Goal: Information Seeking & Learning: Check status

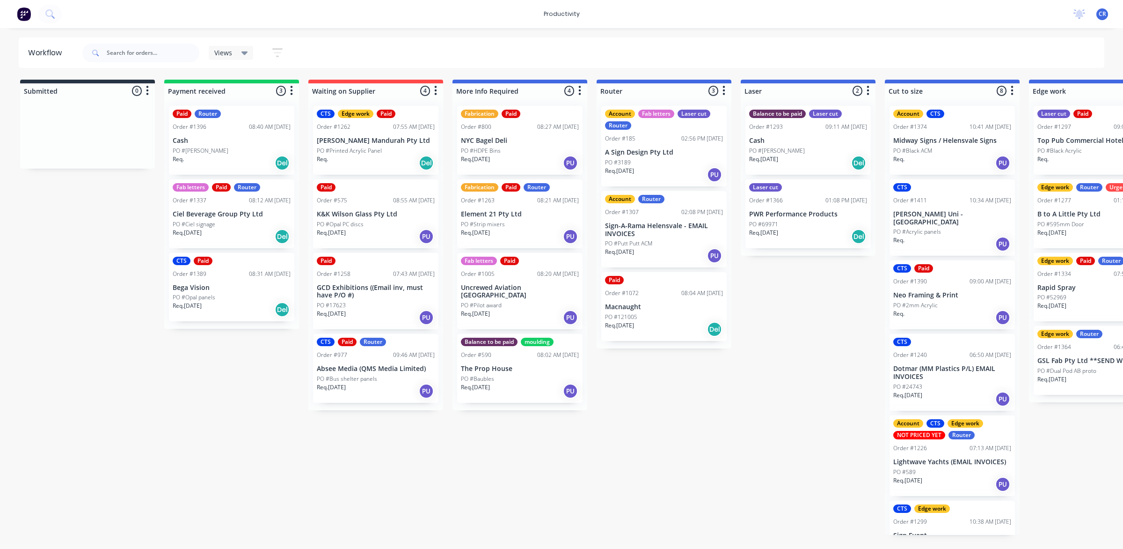
scroll to position [0, 351]
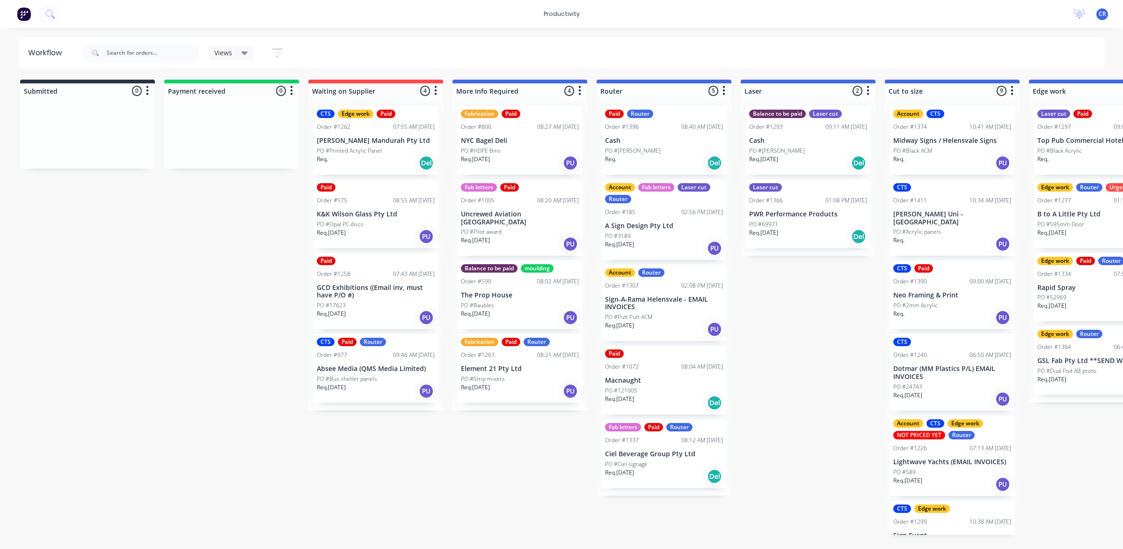
click at [635, 151] on p "PO #[PERSON_NAME]" at bounding box center [633, 151] width 56 height 8
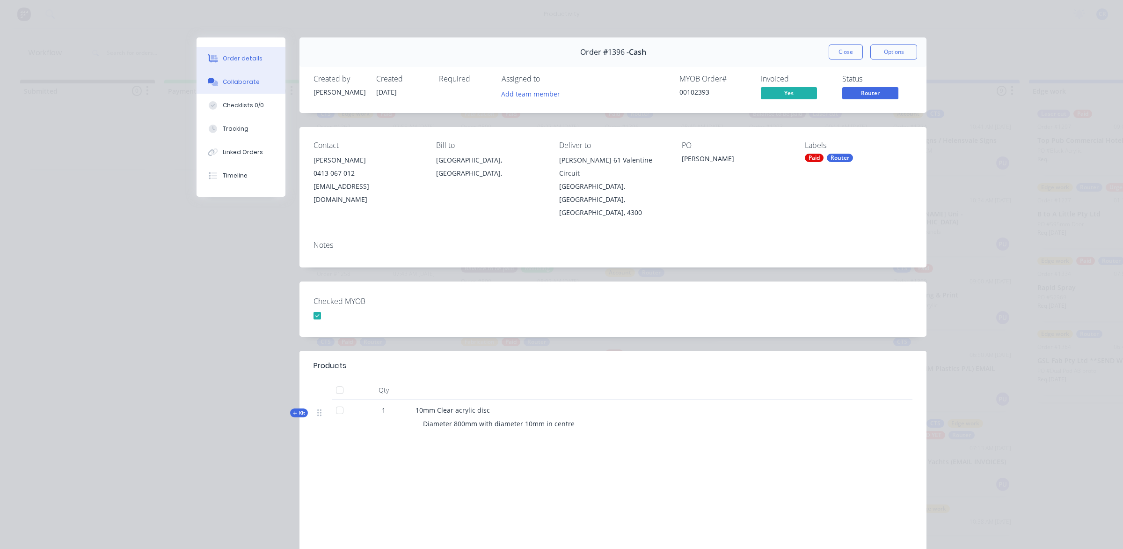
click at [259, 81] on button "Collaborate" at bounding box center [241, 81] width 89 height 23
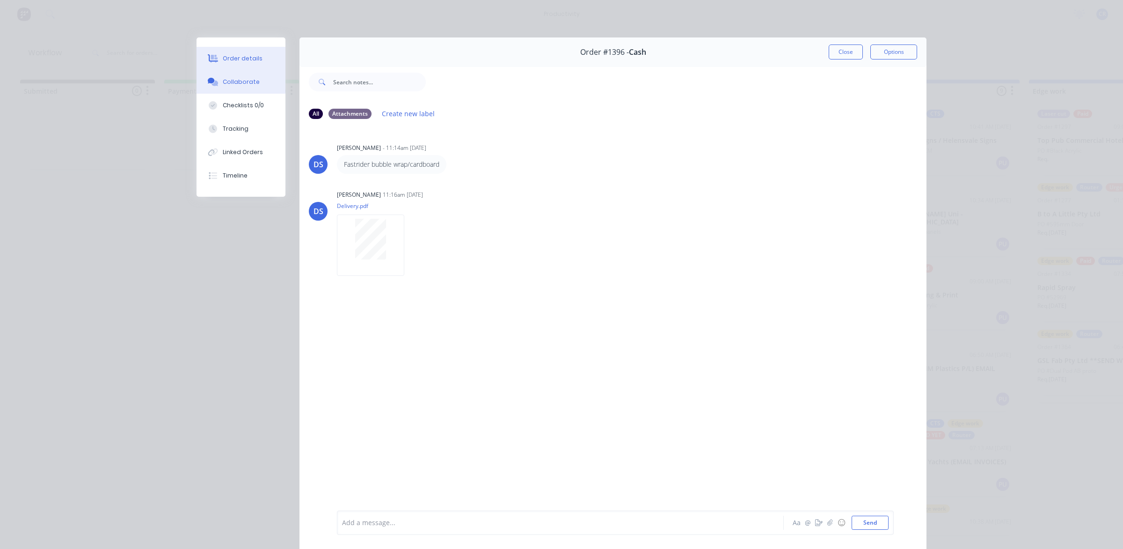
click at [247, 60] on div "Order details" at bounding box center [243, 58] width 40 height 8
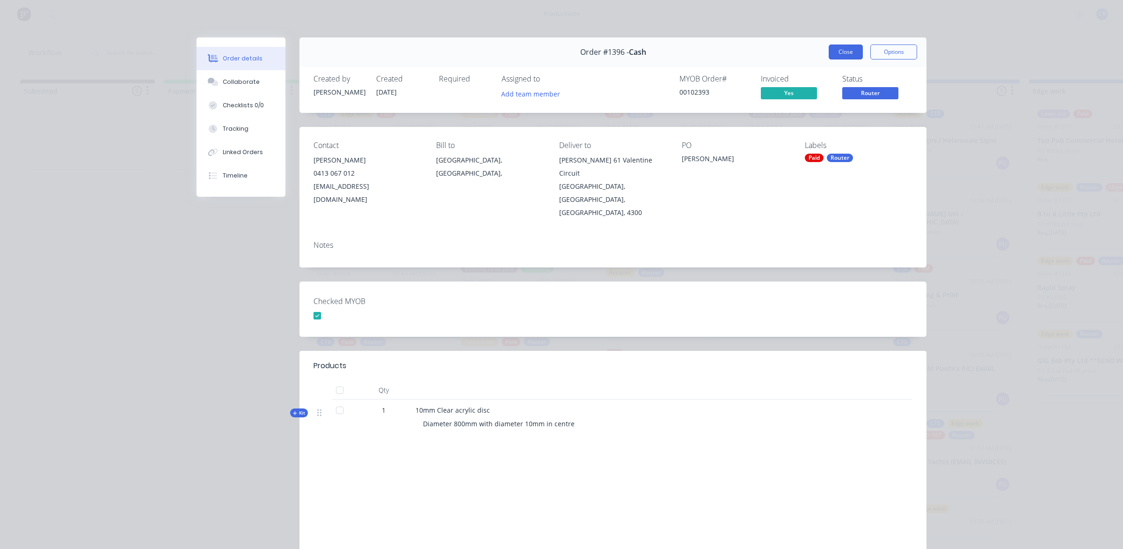
click at [850, 50] on button "Close" at bounding box center [846, 51] width 34 height 15
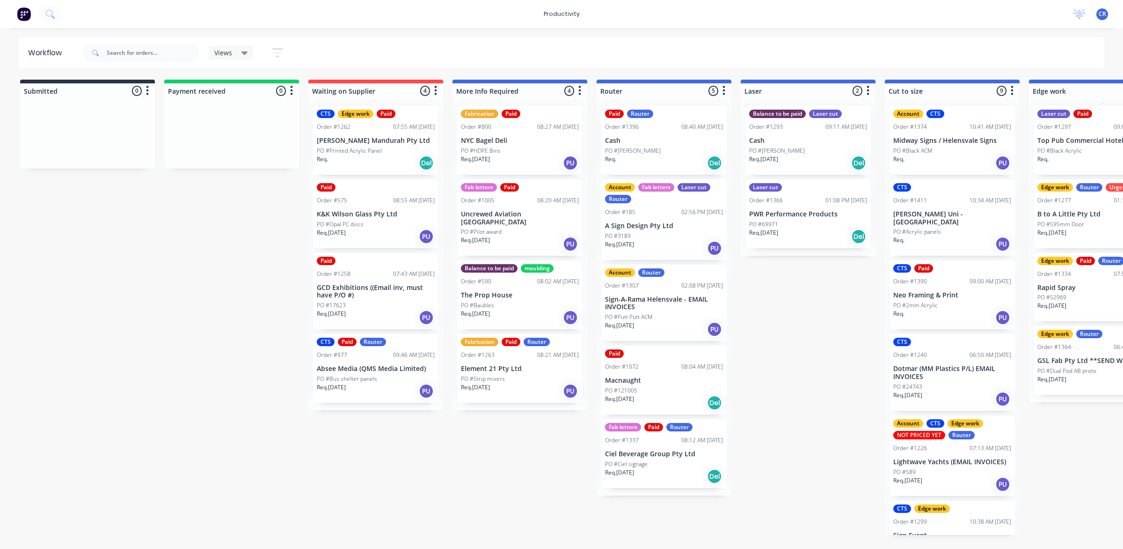
click at [628, 150] on p "PO #[PERSON_NAME]" at bounding box center [633, 151] width 56 height 8
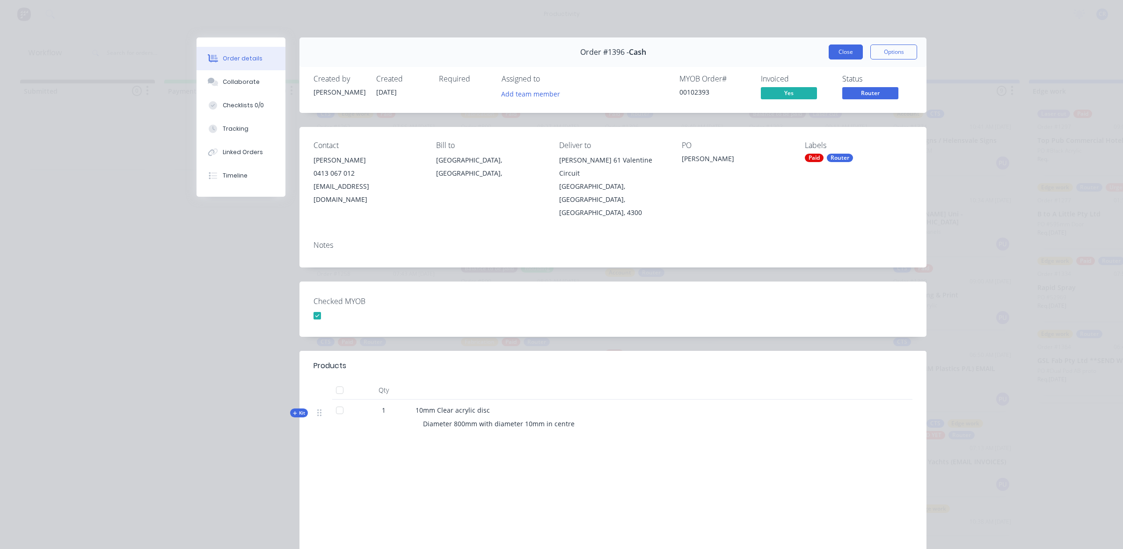
click at [852, 51] on button "Close" at bounding box center [846, 51] width 34 height 15
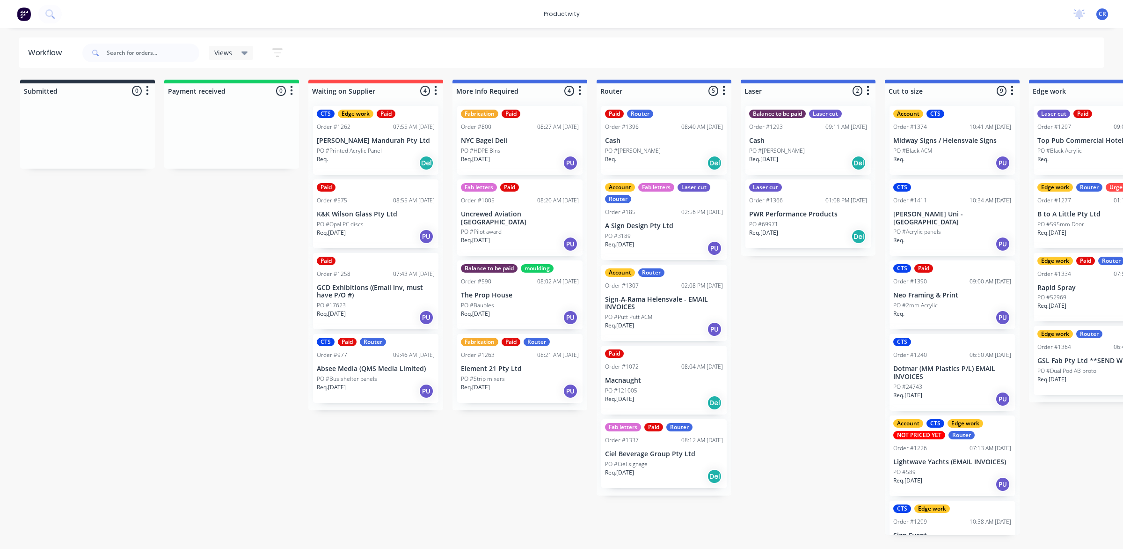
drag, startPoint x: 649, startPoint y: 311, endPoint x: 654, endPoint y: 310, distance: 5.7
click at [652, 310] on div "Paid Router Order #1396 08:40 AM 05/09/25 Cash PO #Todd Berlin Req. Del Account…" at bounding box center [664, 296] width 135 height 397
click at [656, 310] on div "Account Router Order #1307 02:08 PM 04/09/25 Sign-A-Rama Helensvale - EMAIL INV…" at bounding box center [664, 302] width 125 height 77
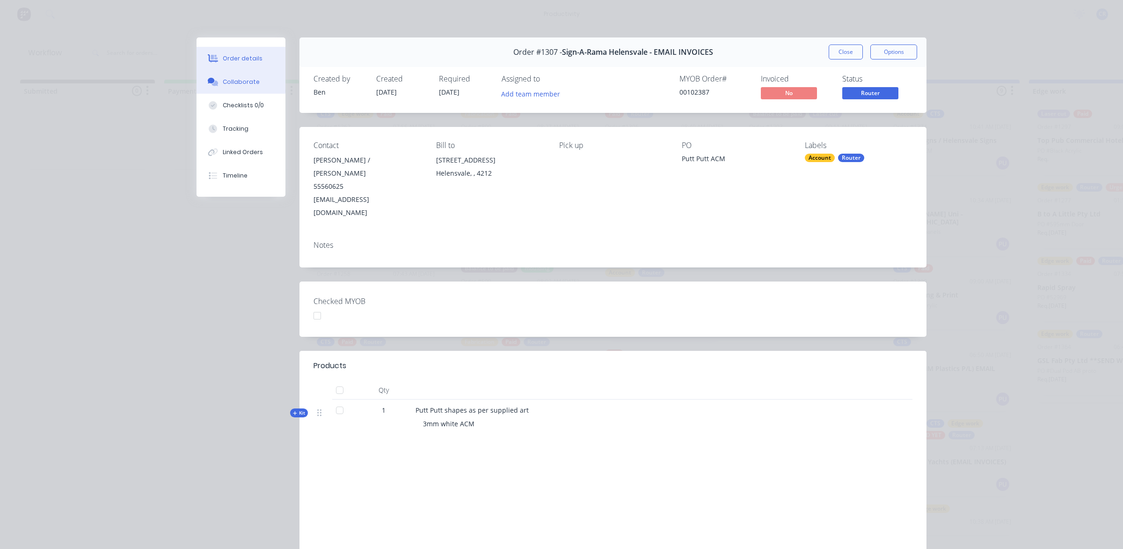
click at [274, 86] on button "Collaborate" at bounding box center [241, 81] width 89 height 23
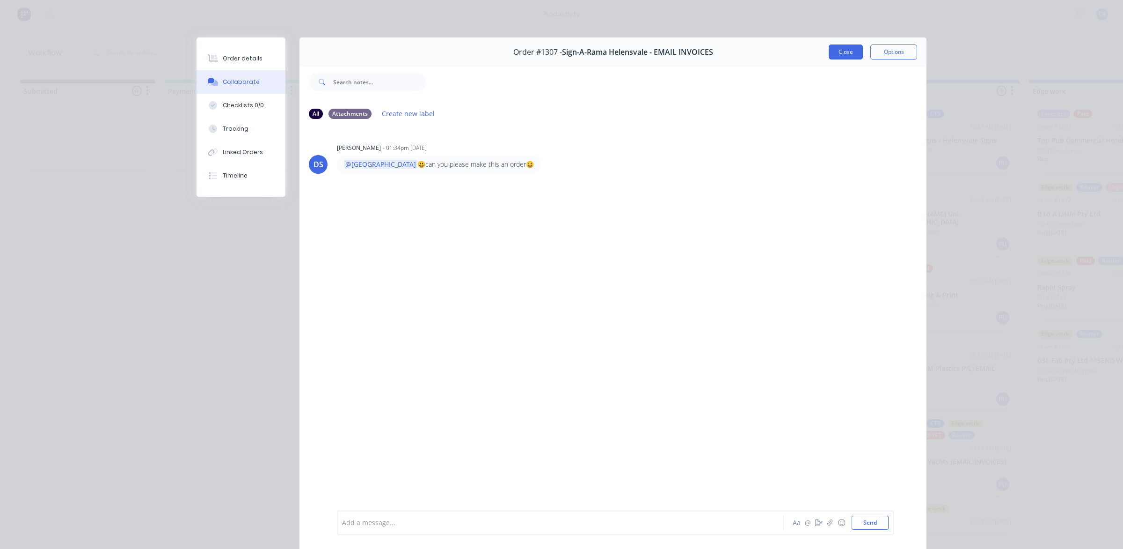
click at [833, 49] on button "Close" at bounding box center [846, 51] width 34 height 15
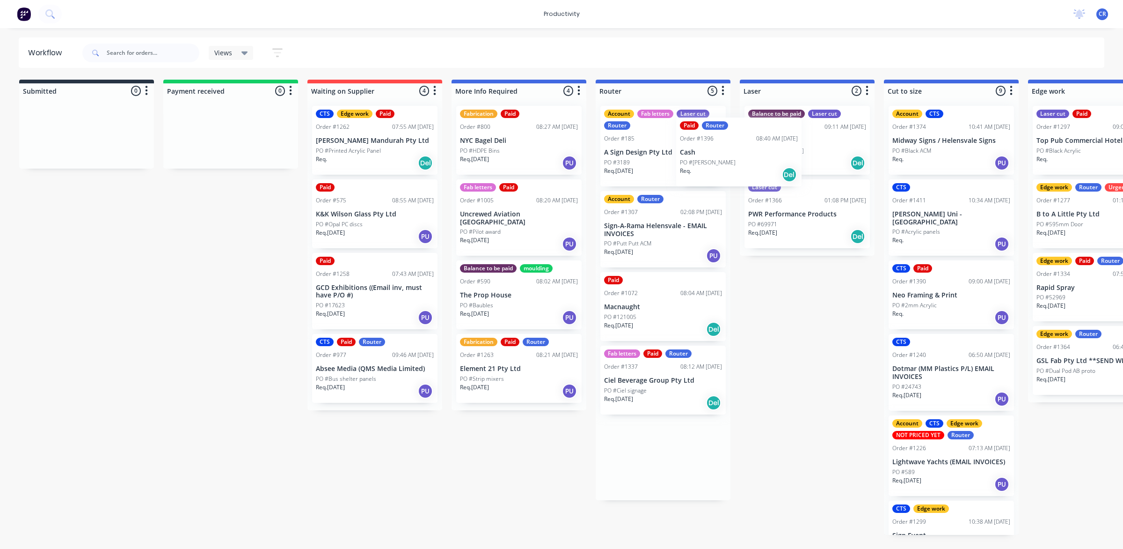
drag, startPoint x: 778, startPoint y: 171, endPoint x: 1134, endPoint y: 223, distance: 359.9
click at [1123, 223] on html "productivity productivity Workflow Planner Delivery Scheduling Timesheets No ne…" at bounding box center [560, 246] width 1123 height 492
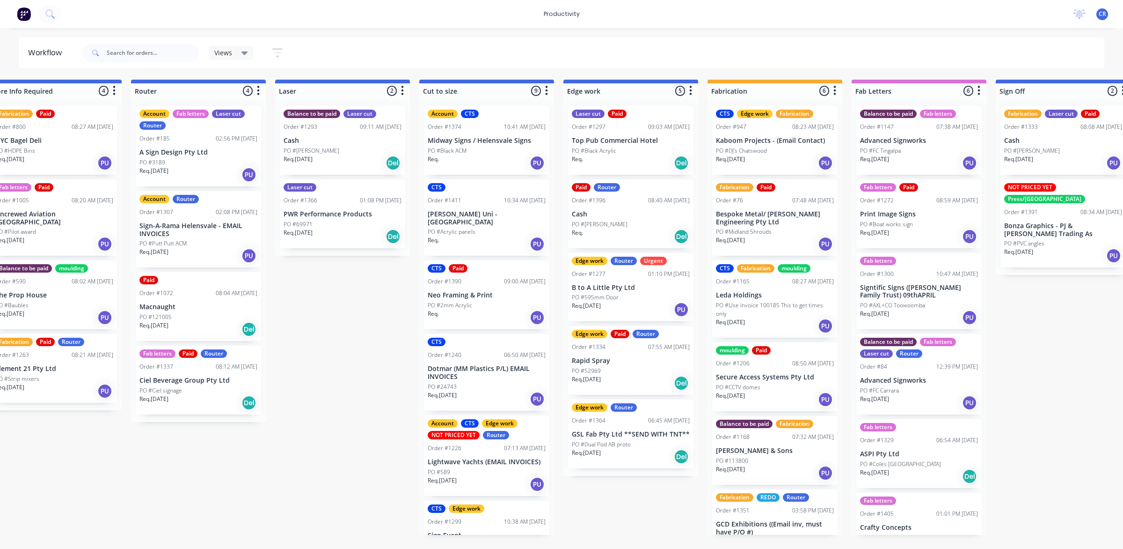
scroll to position [0, 474]
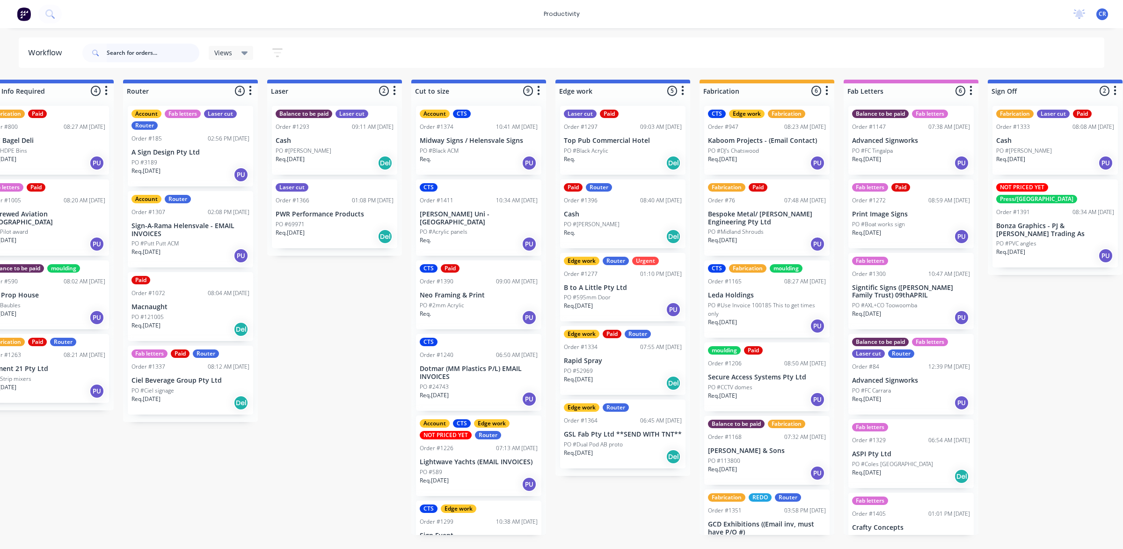
click at [170, 53] on input "text" at bounding box center [153, 53] width 93 height 19
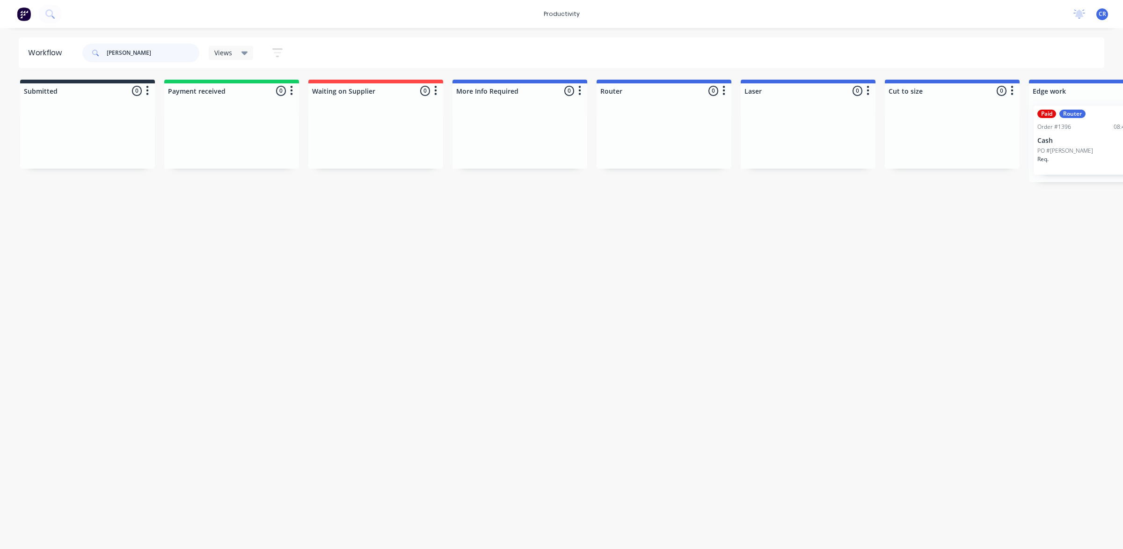
type input "todd"
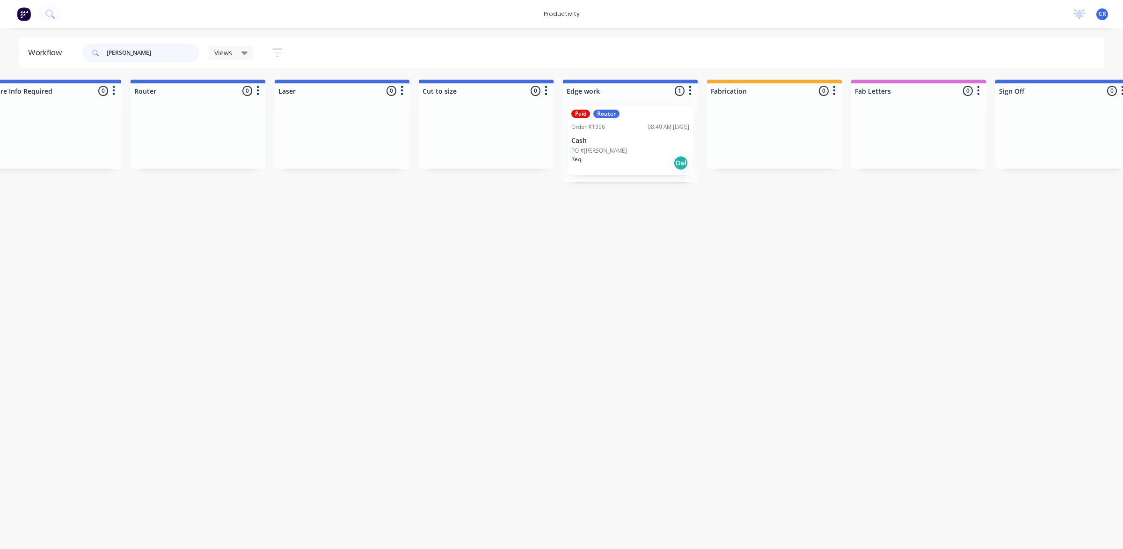
scroll to position [0, 468]
click at [605, 135] on div "Paid Router Order #1396 08:40 AM 05/09/25 Cash PO #Todd Berlin Req. Del" at bounding box center [628, 140] width 125 height 69
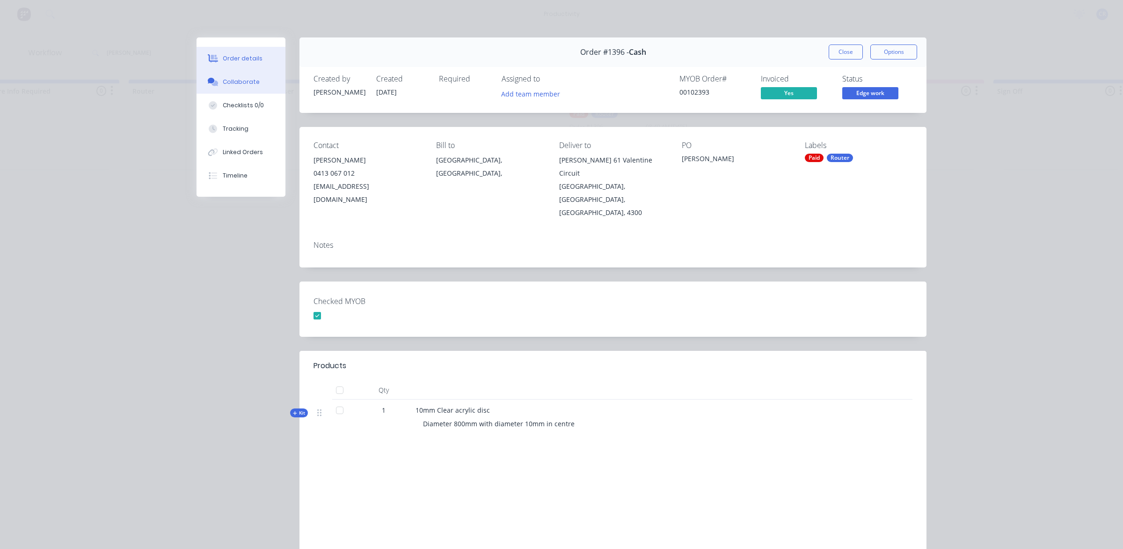
click at [269, 84] on button "Collaborate" at bounding box center [241, 81] width 89 height 23
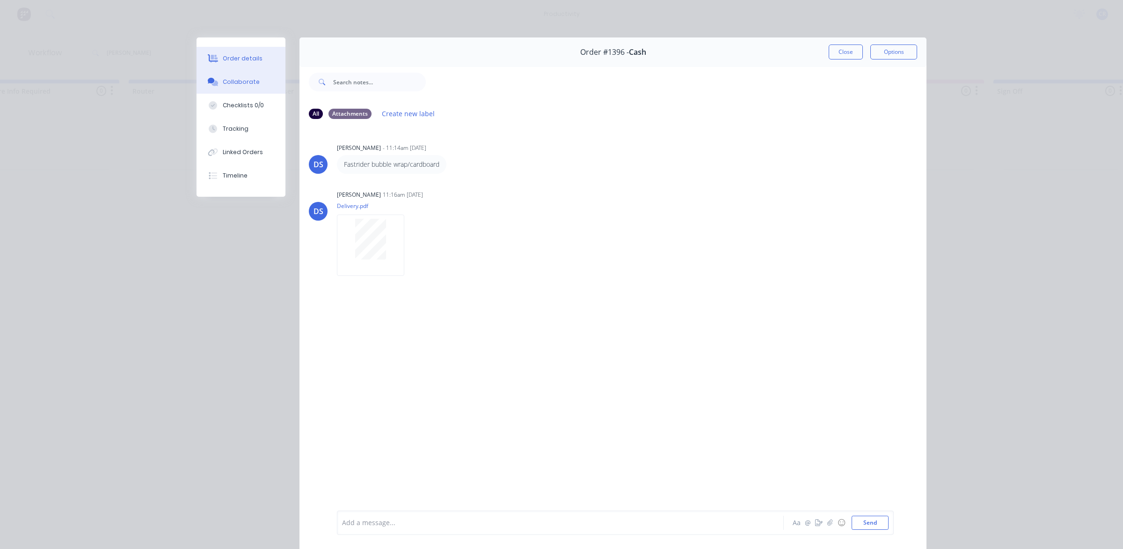
click at [237, 53] on button "Order details" at bounding box center [241, 58] width 89 height 23
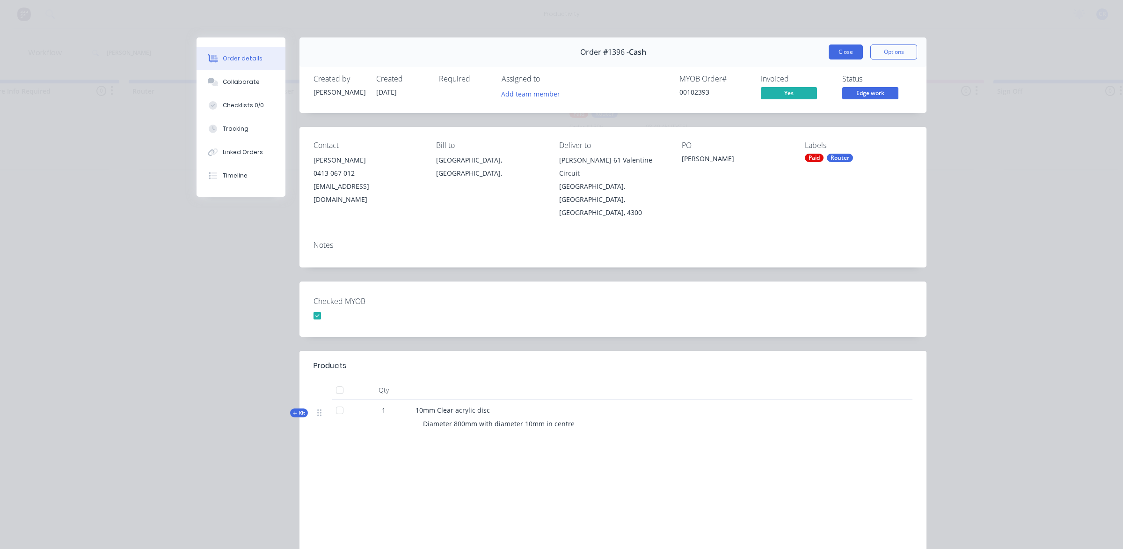
click at [834, 51] on button "Close" at bounding box center [846, 51] width 34 height 15
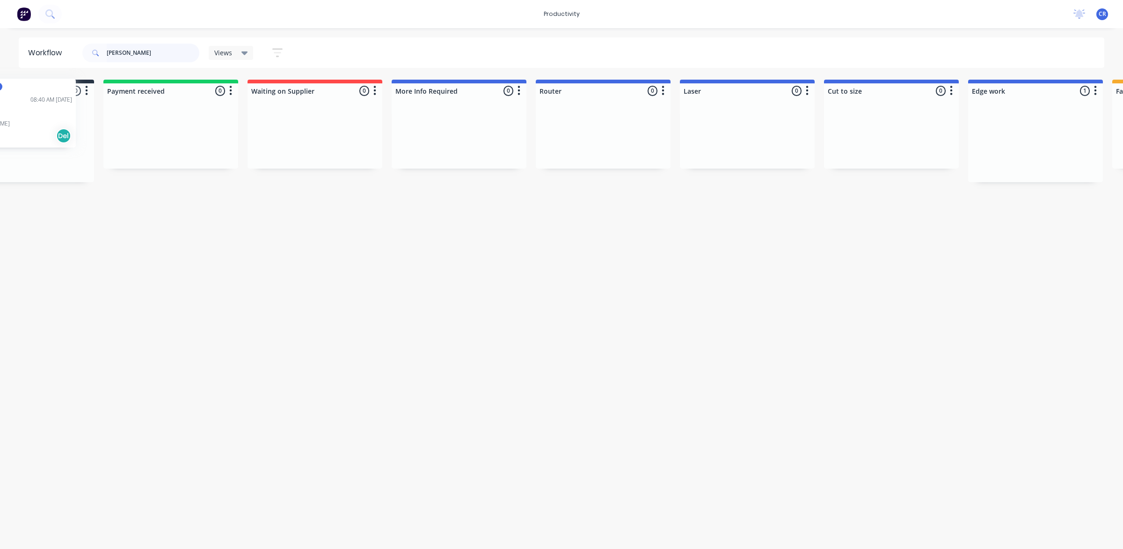
scroll to position [0, 0]
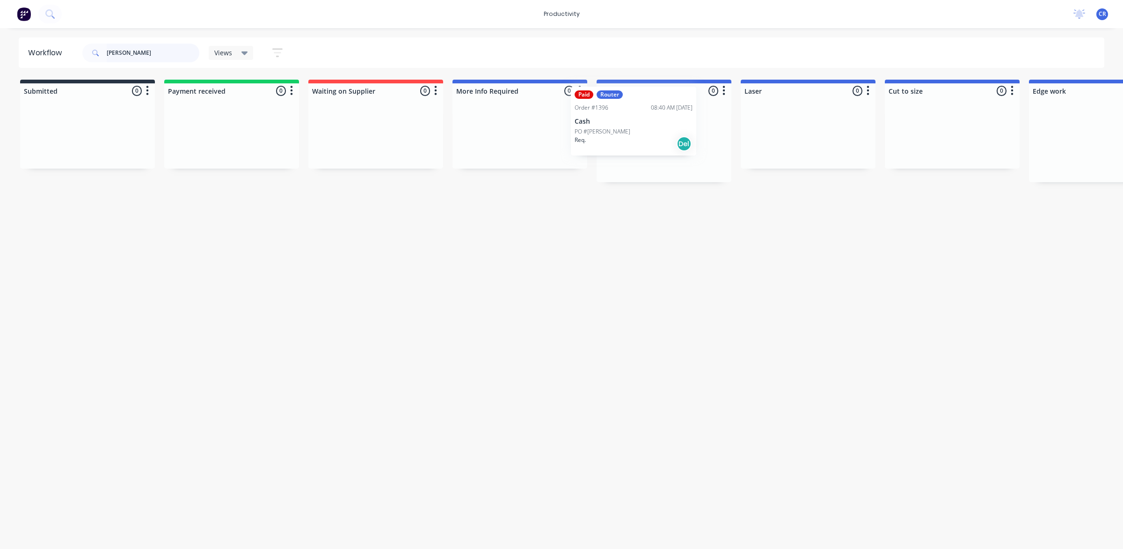
drag, startPoint x: 618, startPoint y: 147, endPoint x: 638, endPoint y: 130, distance: 25.2
click at [638, 130] on div "Submitted 0 Sort By Created date Required date Order number Customer name Most …" at bounding box center [1113, 131] width 2240 height 103
click at [130, 44] on input "todd" at bounding box center [153, 53] width 93 height 19
drag, startPoint x: 95, startPoint y: 59, endPoint x: 47, endPoint y: 63, distance: 48.4
click at [47, 63] on header "Workflow todd Views Save new view None (Default) edit Ready for Pick Up edit Sh…" at bounding box center [562, 52] width 1086 height 30
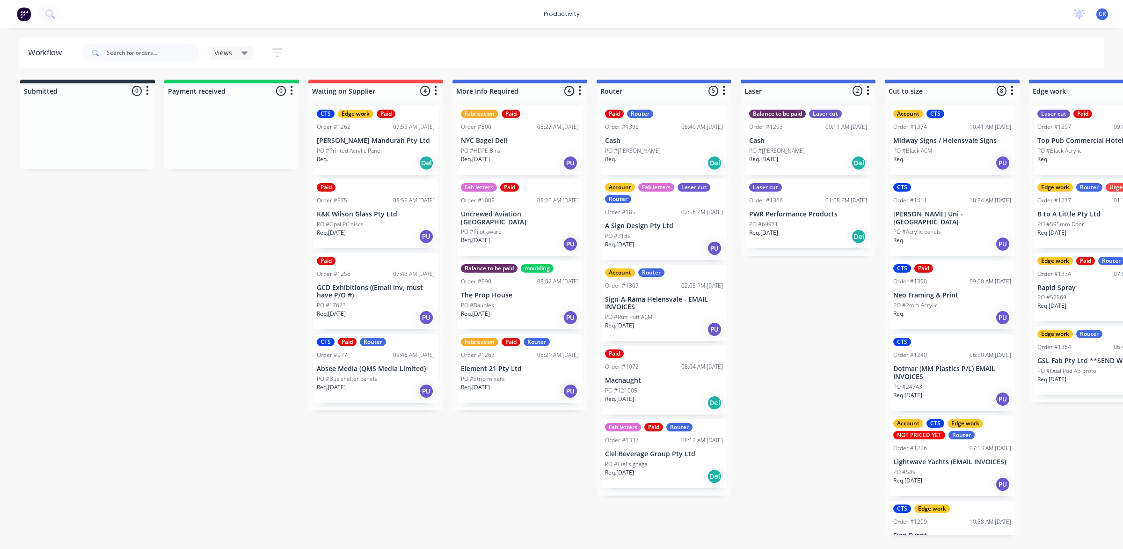
click at [775, 307] on div "Submitted 0 Sort By Created date Required date Order number Customer name Most …" at bounding box center [1113, 307] width 2240 height 455
click at [681, 316] on div "PO #Putt Putt ACM" at bounding box center [664, 317] width 118 height 8
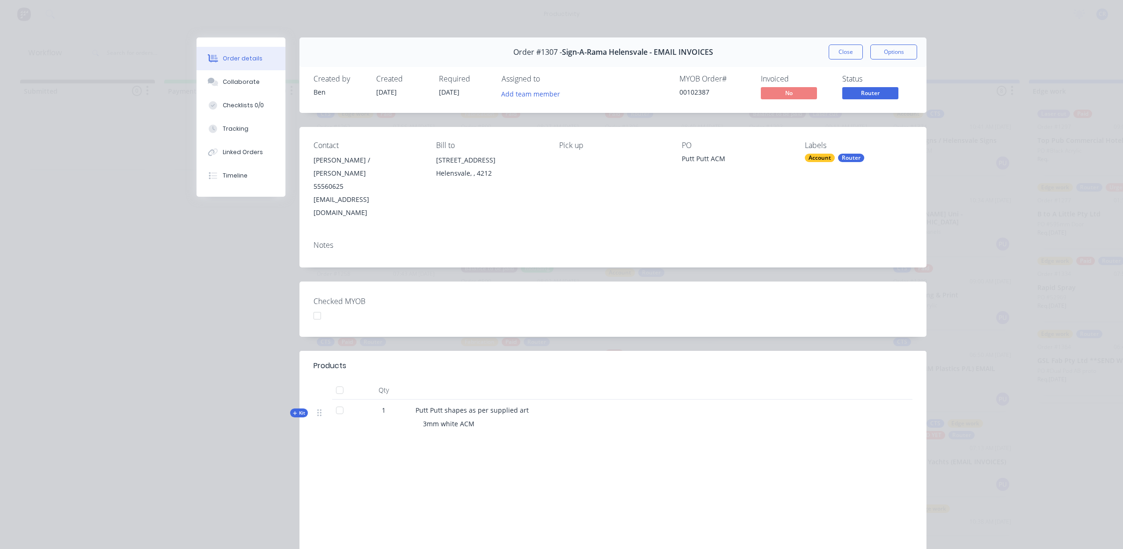
click at [454, 415] on div "3mm white ACM" at bounding box center [599, 423] width 367 height 17
click at [820, 48] on div "Order #1307 - Sign-A-Rama Helensvale - EMAIL INVOICES Close Options" at bounding box center [613, 51] width 627 height 29
click at [872, 58] on button "Options" at bounding box center [894, 51] width 47 height 15
click at [846, 52] on button "Close" at bounding box center [846, 51] width 34 height 15
